Goal: Task Accomplishment & Management: Manage account settings

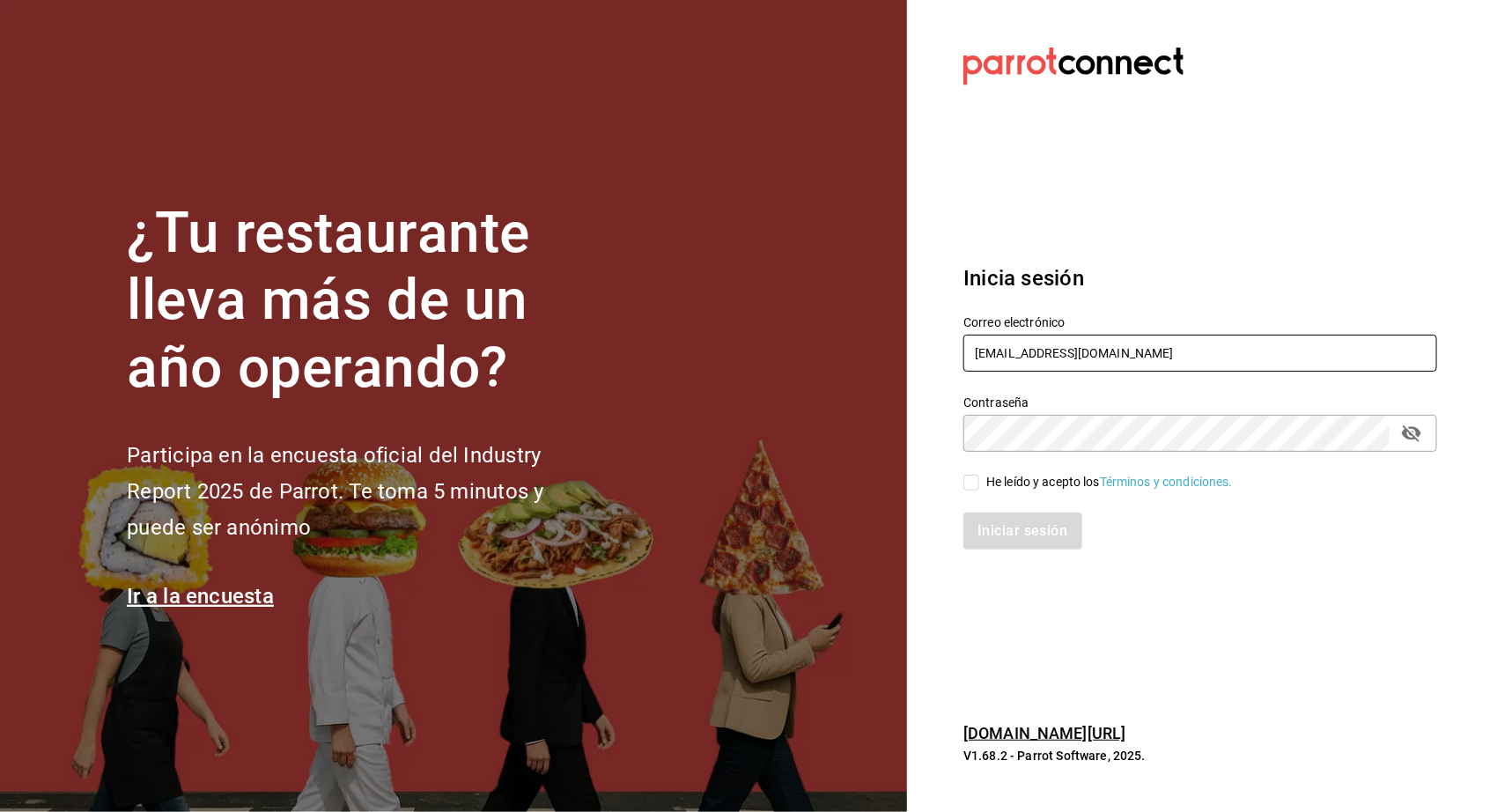
click at [1014, 359] on input "[EMAIL_ADDRESS][DOMAIN_NAME]" at bounding box center [1200, 354] width 473 height 37
click at [1013, 359] on input "[EMAIL_ADDRESS][DOMAIN_NAME]" at bounding box center [1200, 354] width 473 height 37
paste input "[EMAIL_ADDRESS][DOMAIN_NAME] Parr0tConnec7"
click at [1205, 354] on input "[EMAIL_ADDRESS][DOMAIN_NAME] Parr0tConnec7" at bounding box center [1200, 354] width 473 height 37
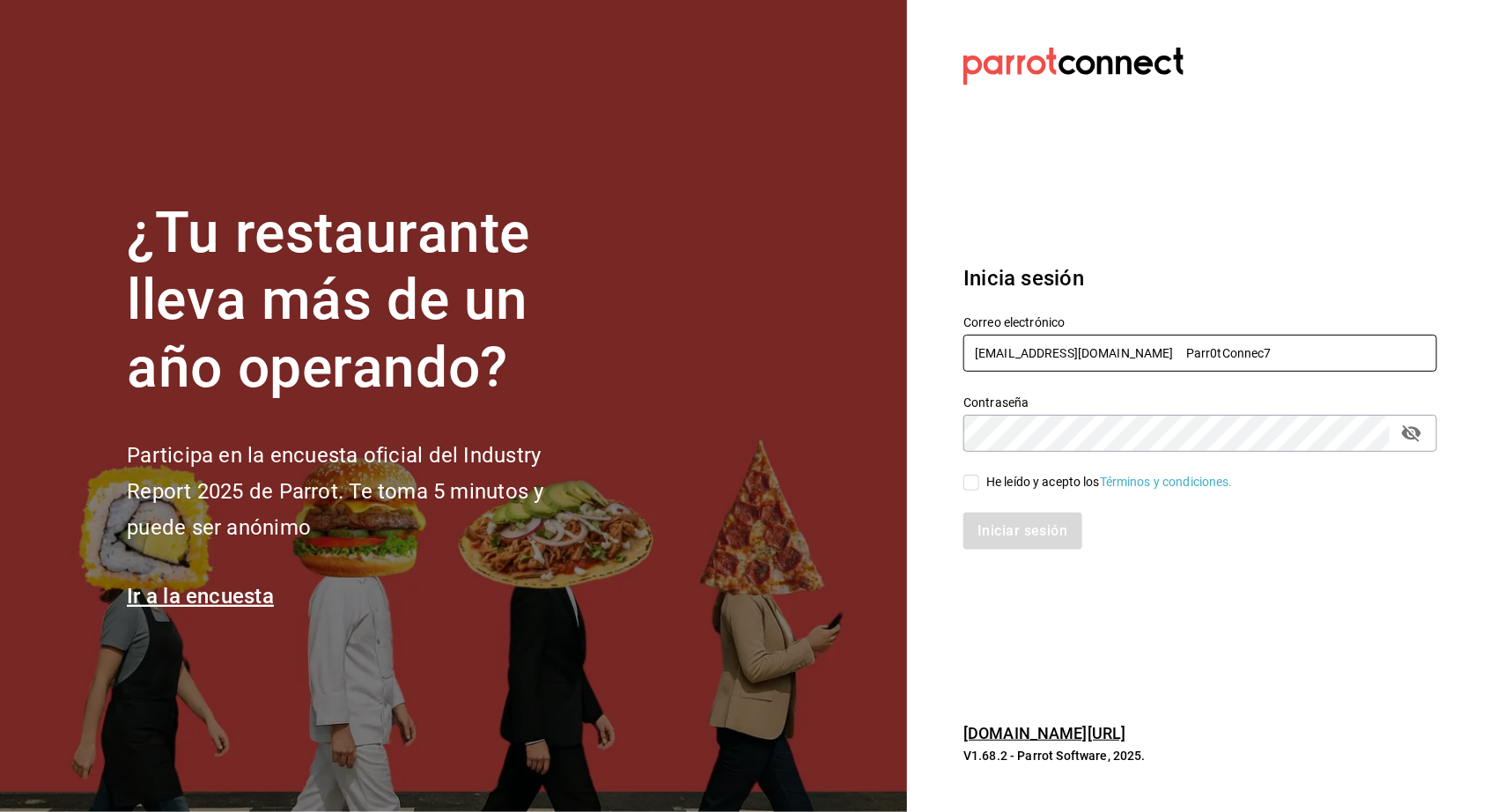
click at [1205, 354] on input "[EMAIL_ADDRESS][DOMAIN_NAME] Parr0tConnec7" at bounding box center [1200, 354] width 473 height 37
type input "[EMAIL_ADDRESS][DOMAIN_NAME]"
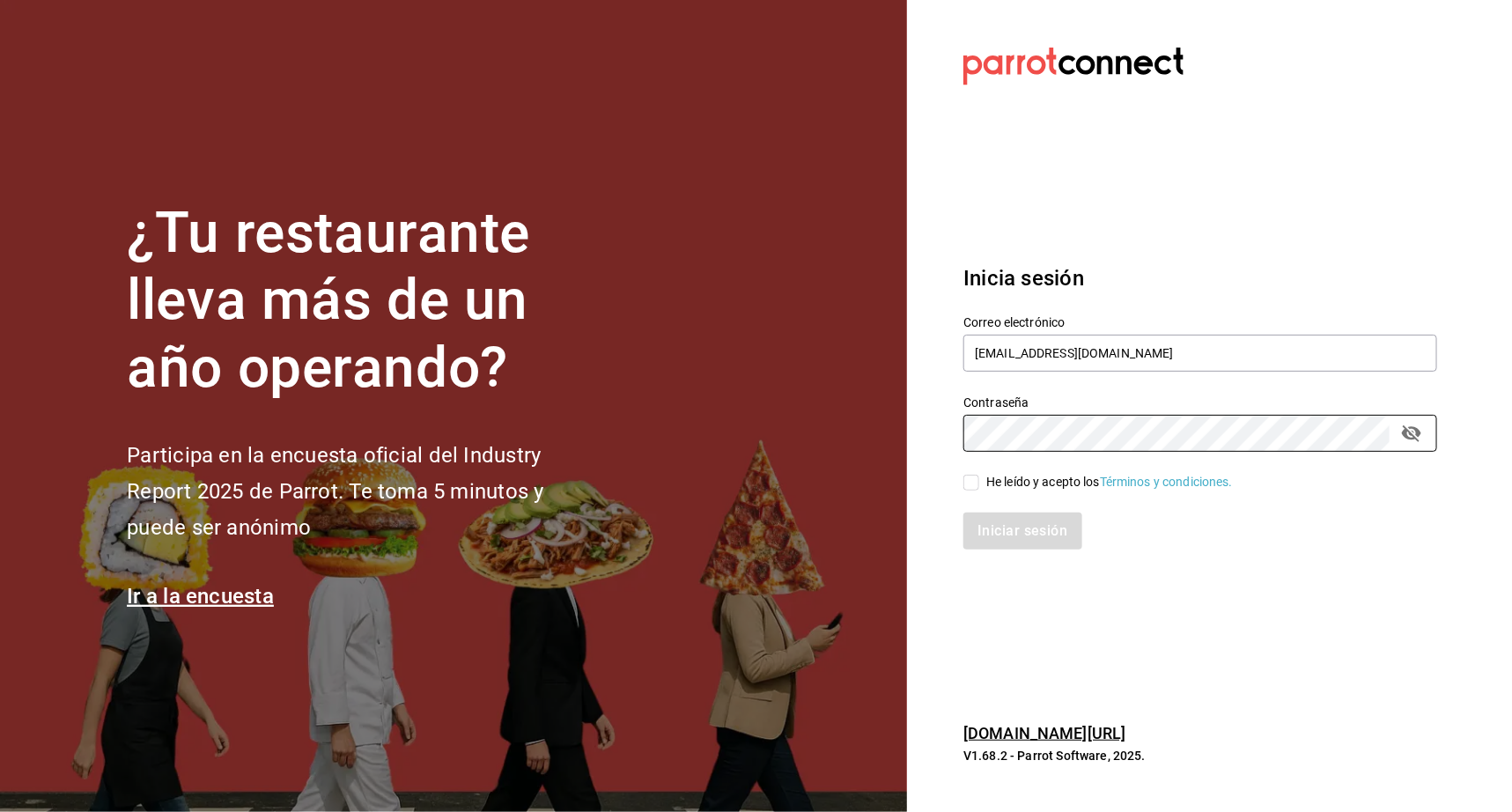
click at [975, 500] on div "Iniciar sesión" at bounding box center [1189, 520] width 495 height 58
click at [974, 492] on div "Iniciar sesión" at bounding box center [1189, 520] width 495 height 58
click at [974, 484] on input "He leído y acepto los Términos y condiciones." at bounding box center [972, 482] width 16 height 16
checkbox input "true"
click at [982, 509] on div "Iniciar sesión" at bounding box center [1189, 520] width 495 height 58
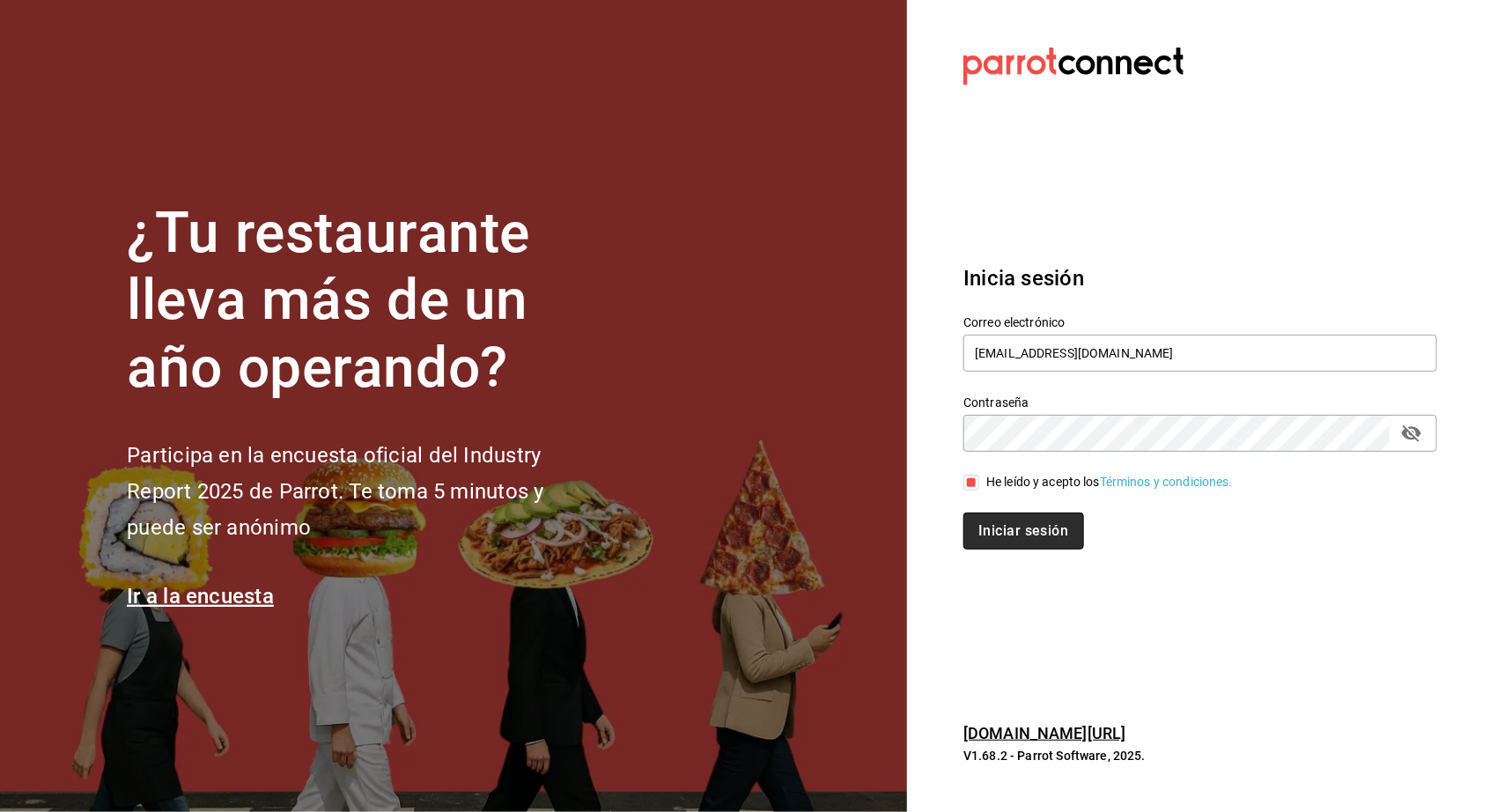
click at [983, 529] on button "Iniciar sesión" at bounding box center [1024, 531] width 120 height 37
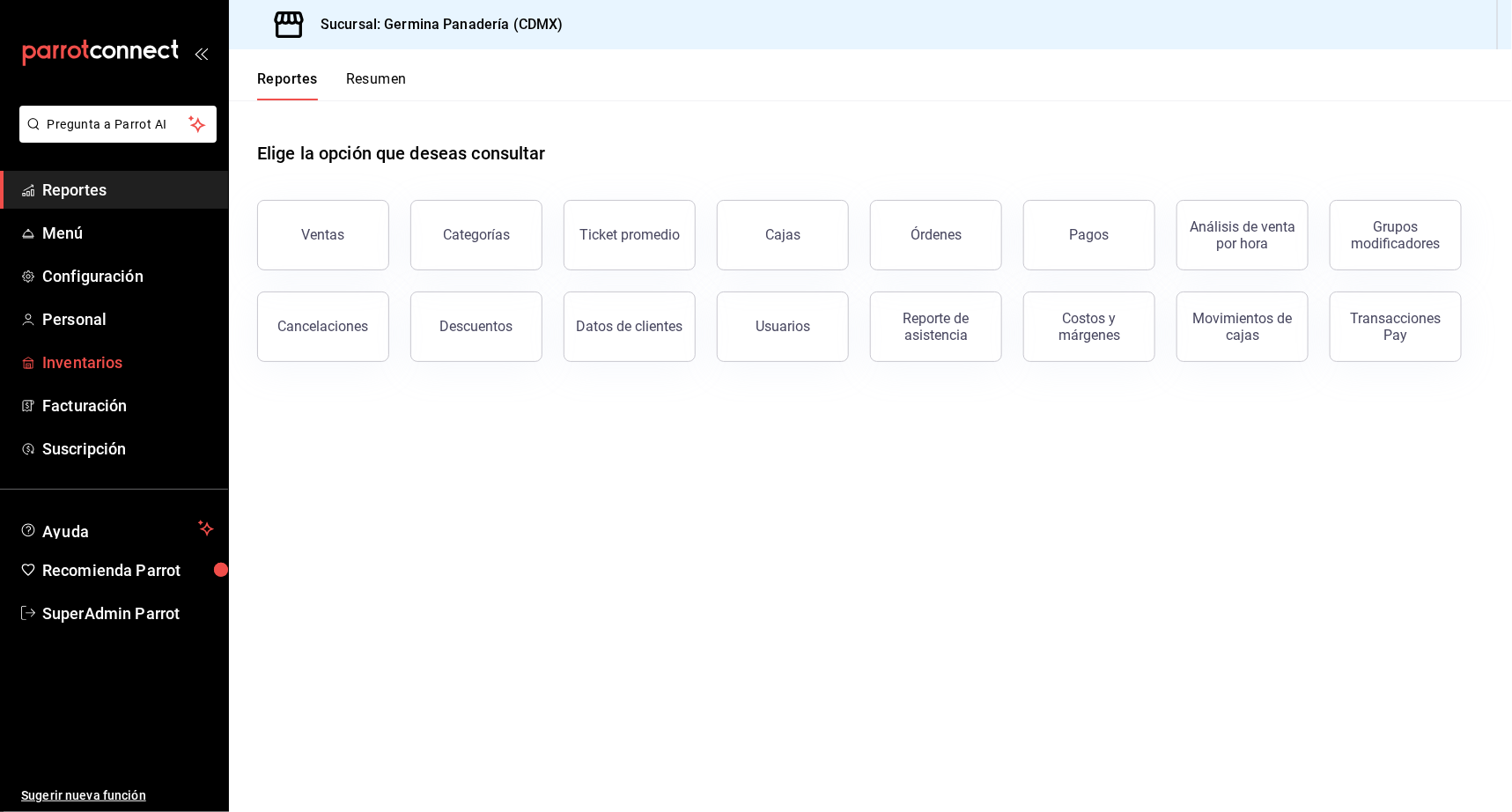
click at [94, 361] on span "Inventarios" at bounding box center [128, 362] width 172 height 24
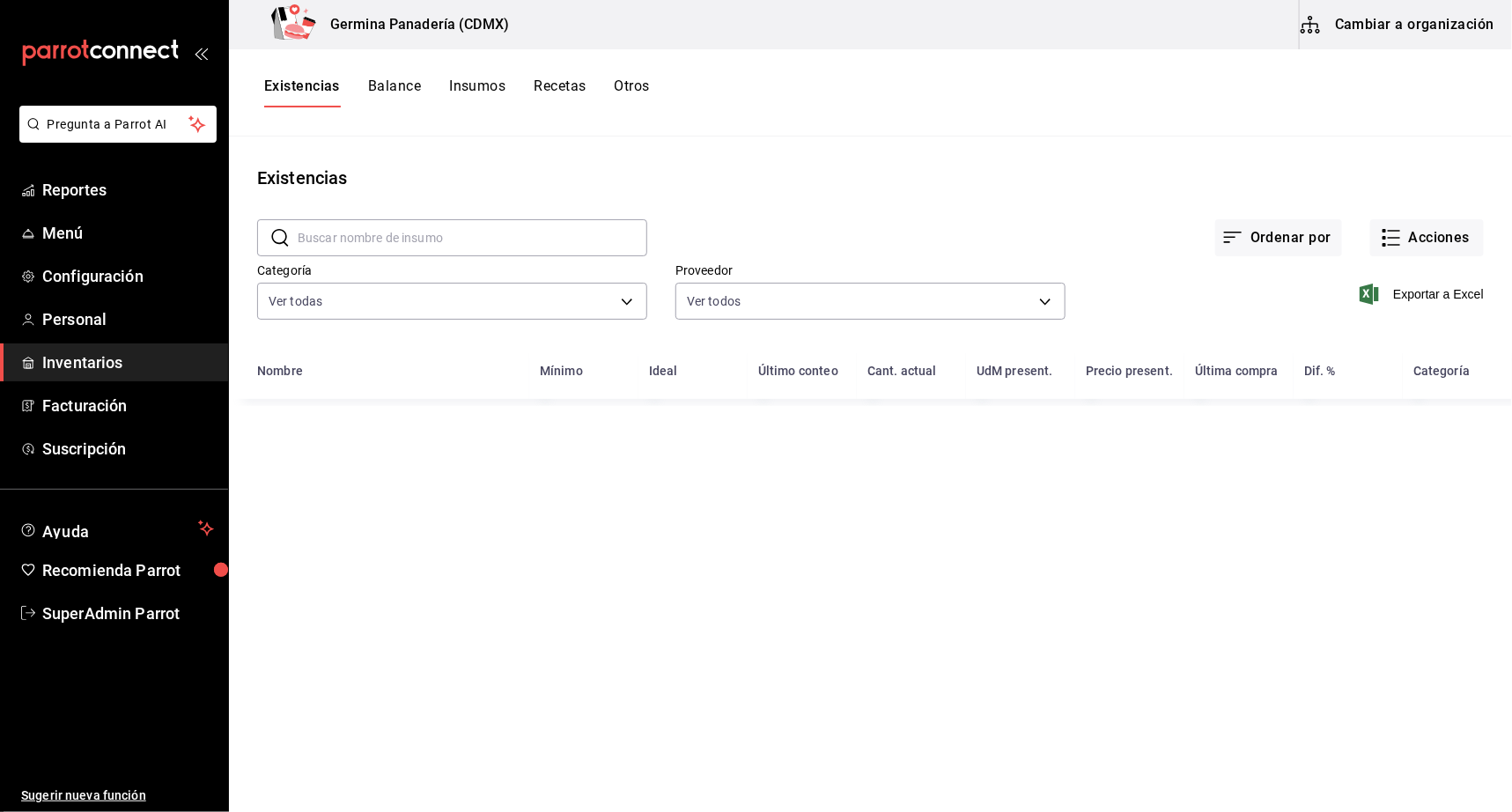
click at [1365, 33] on button "Cambiar a organización" at bounding box center [1399, 25] width 198 height 49
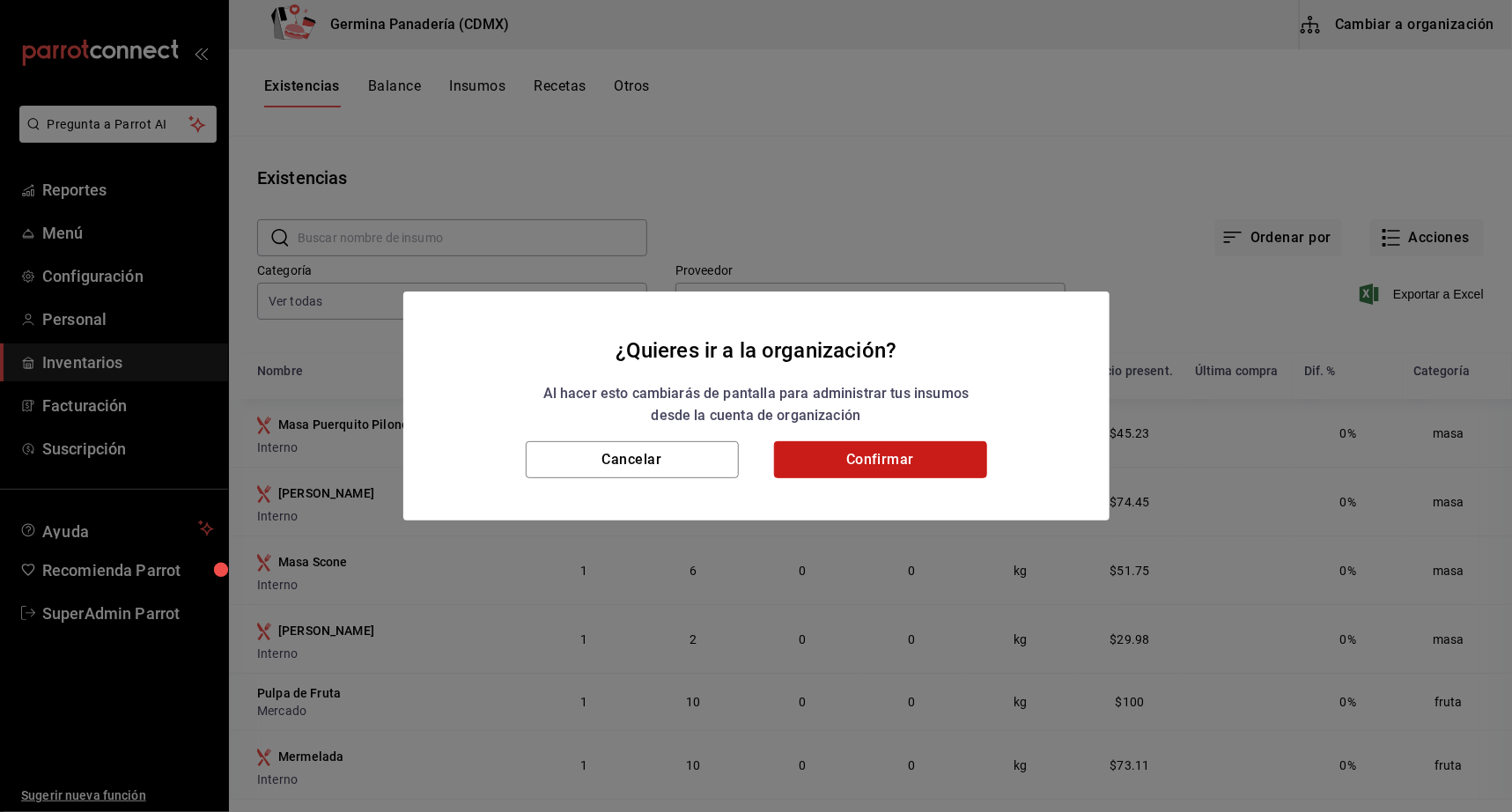
click at [902, 473] on button "Confirmar" at bounding box center [881, 460] width 213 height 37
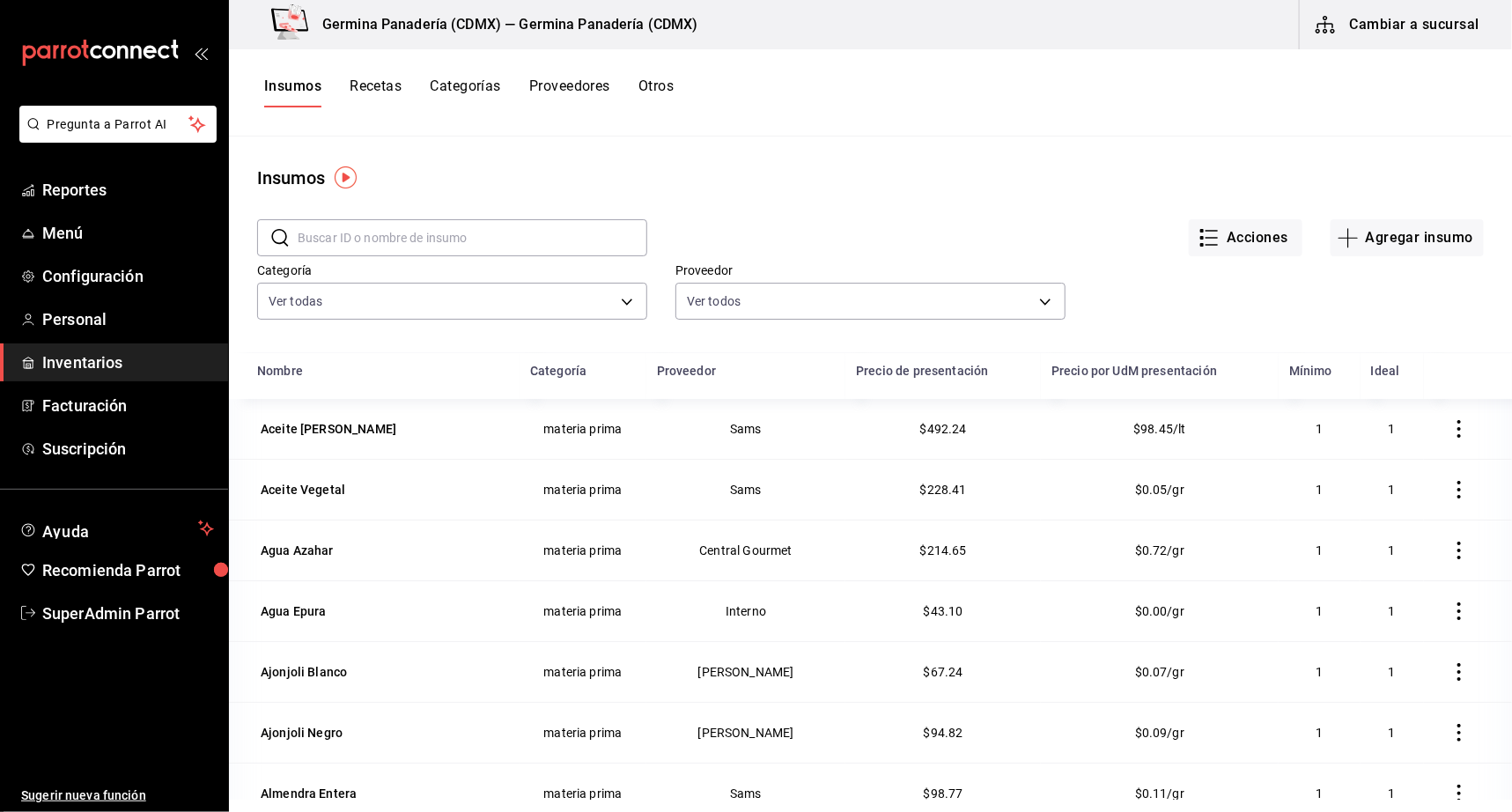
click at [377, 92] on button "Recetas" at bounding box center [376, 93] width 52 height 30
